Goal: Transaction & Acquisition: Purchase product/service

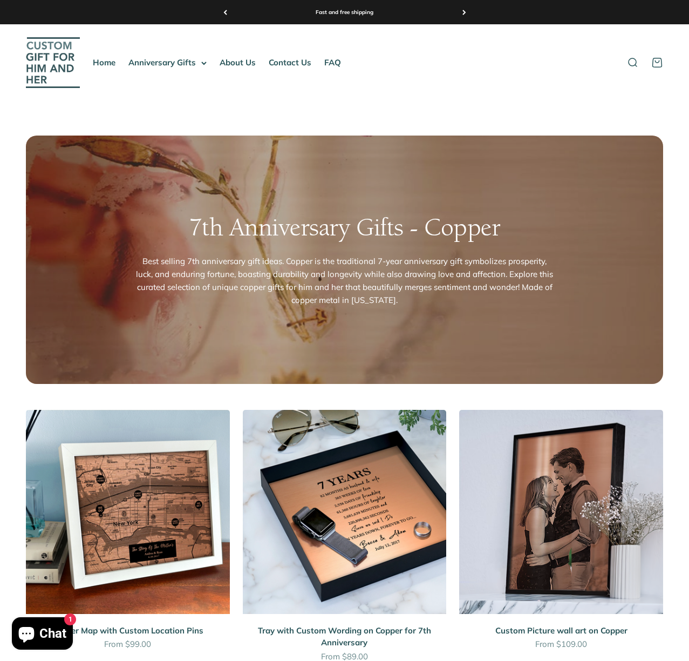
click at [568, 500] on img at bounding box center [561, 512] width 204 height 204
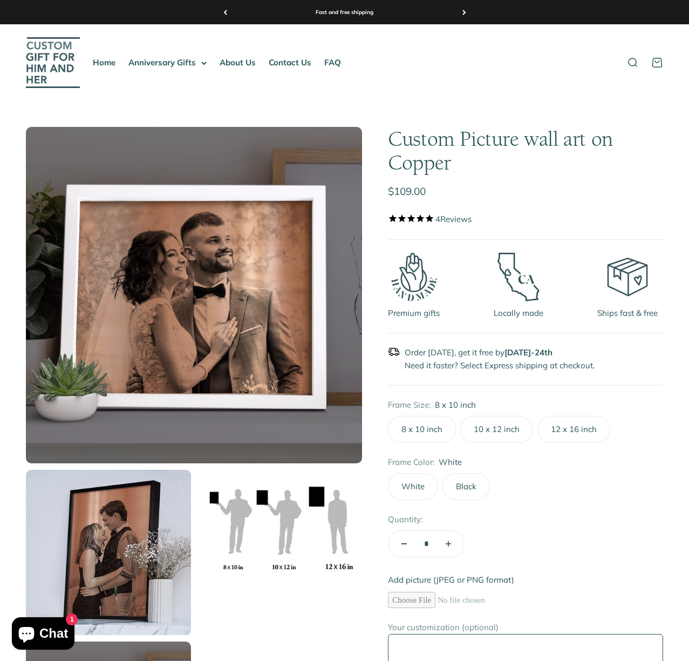
click at [473, 486] on label "Black" at bounding box center [465, 486] width 47 height 27
